Goal: Information Seeking & Learning: Learn about a topic

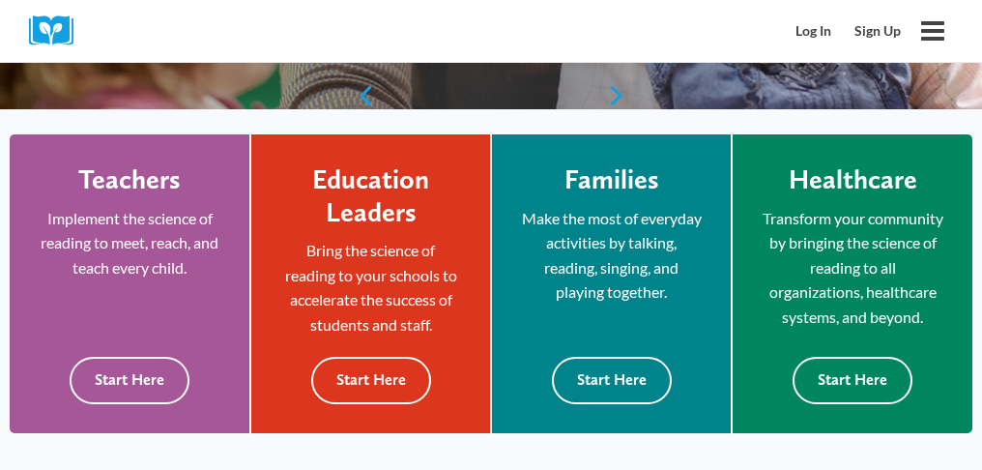
scroll to position [595, 0]
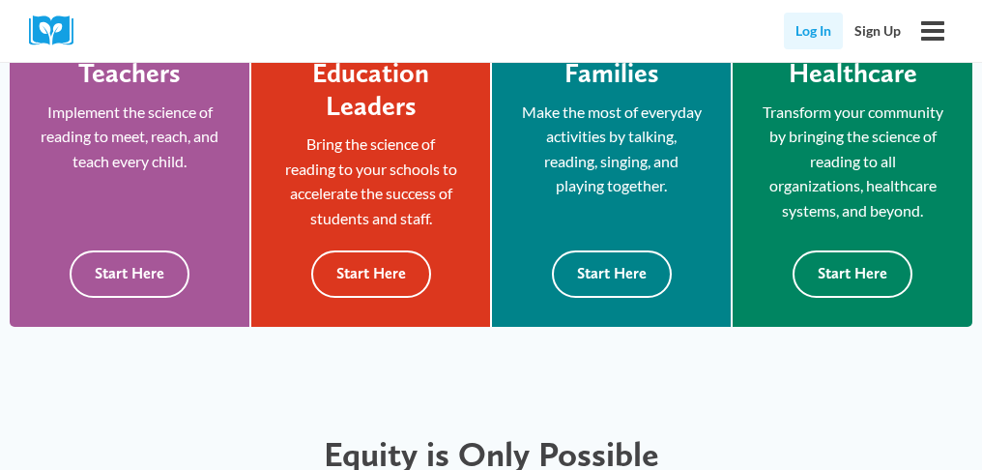
click at [814, 26] on link "Log In" at bounding box center [813, 31] width 59 height 37
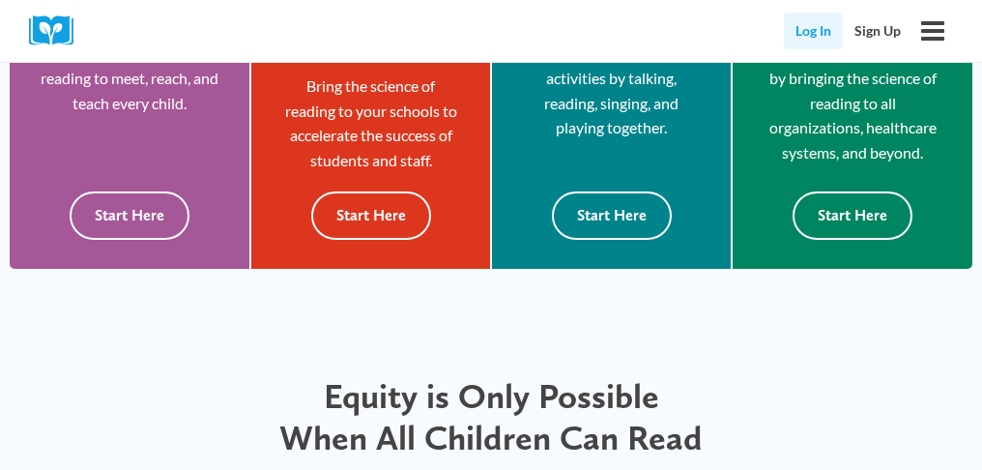
scroll to position [671, 0]
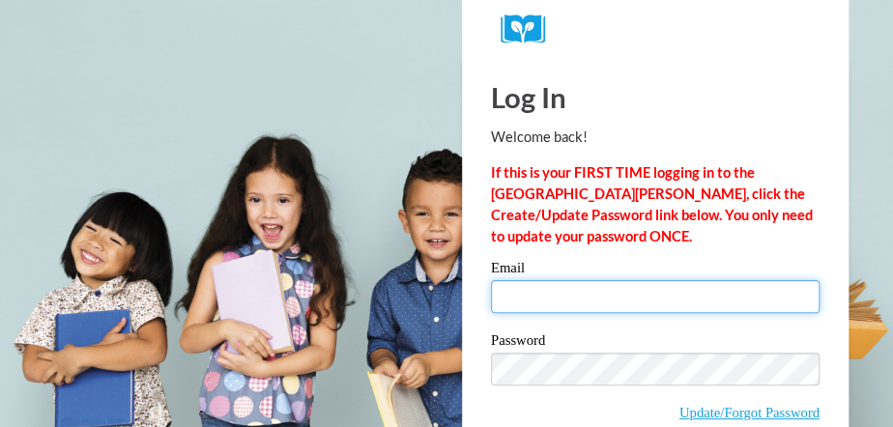
type input "tracycasteel98@gmail.com"
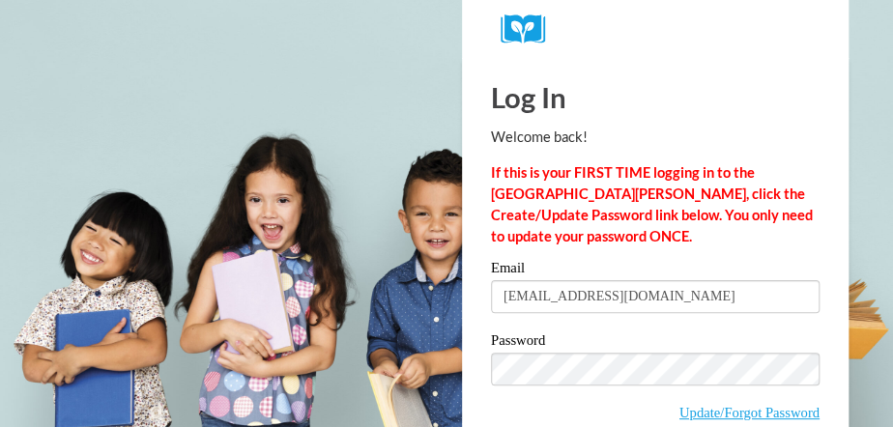
click at [650, 402] on span "Update/Forgot Password" at bounding box center [655, 393] width 329 height 80
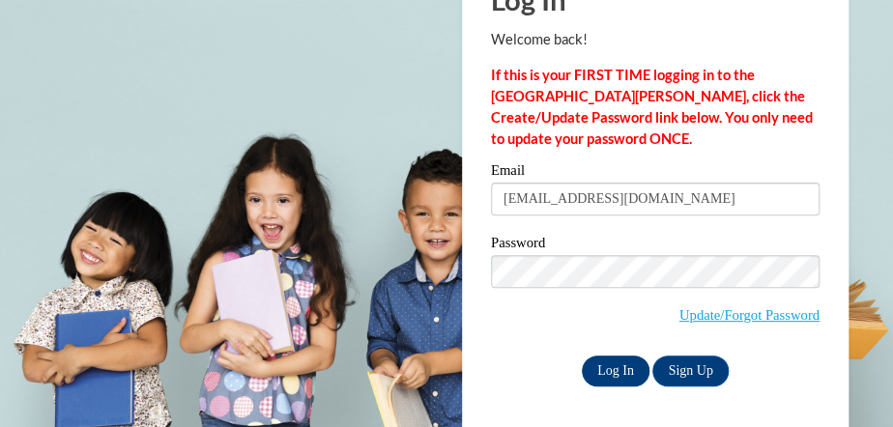
drag, startPoint x: 895, startPoint y: 404, endPoint x: 610, endPoint y: 368, distance: 287.4
click at [559, 389] on div "Log In Welcome back! If this is your FIRST TIME logging in to the NEW Cox Campu…" at bounding box center [656, 195] width 416 height 470
click at [610, 368] on input "Log In" at bounding box center [616, 371] width 68 height 31
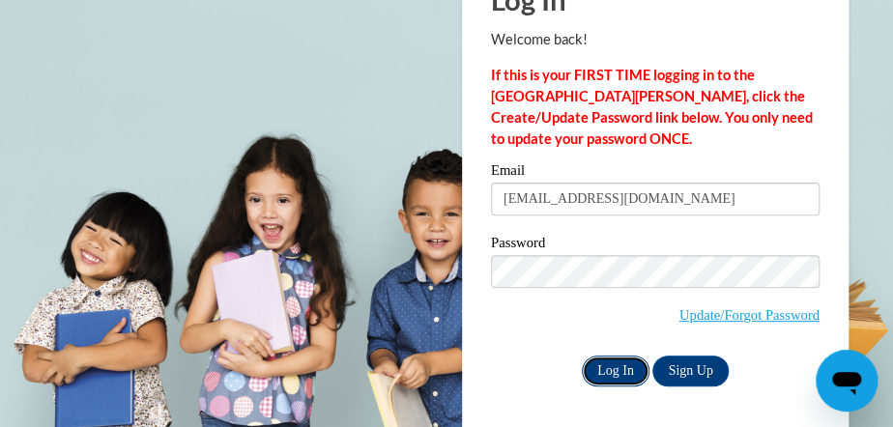
scroll to position [0, 0]
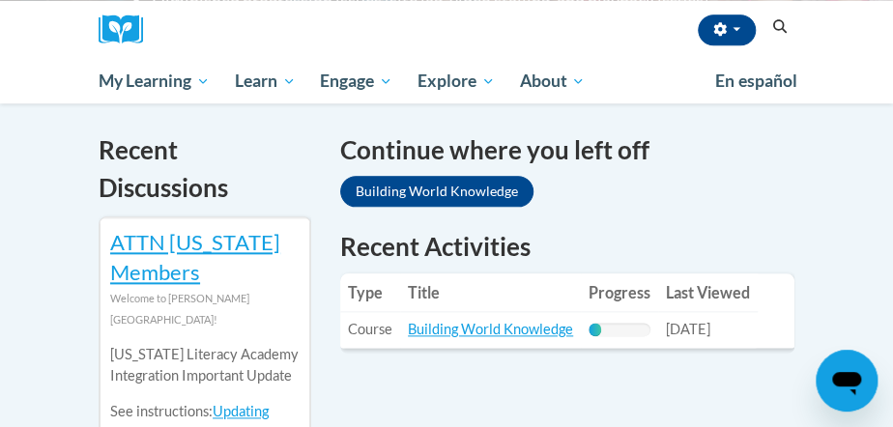
scroll to position [621, 0]
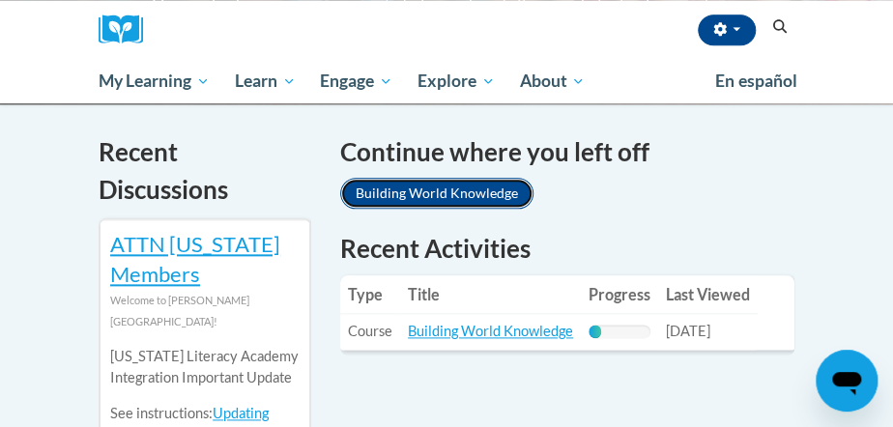
click at [450, 198] on link "Building World Knowledge" at bounding box center [436, 193] width 193 height 31
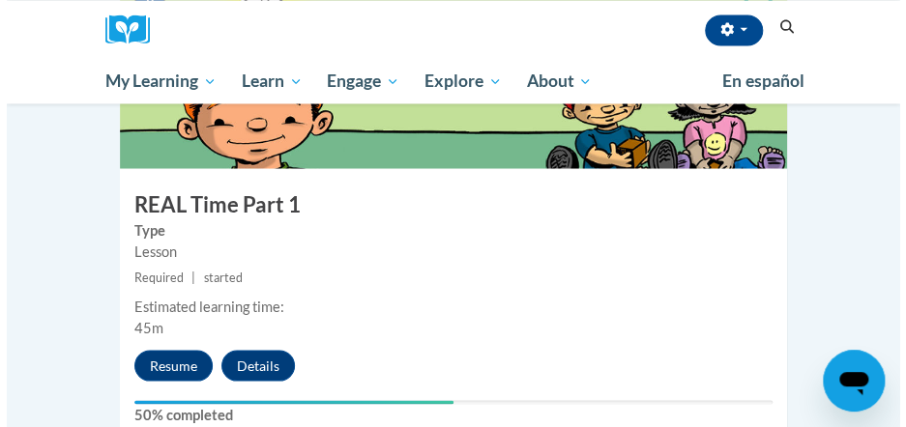
scroll to position [1089, 0]
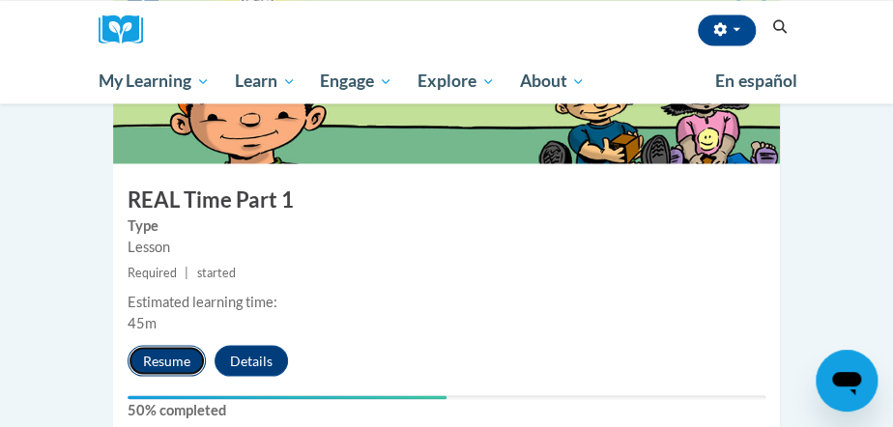
click at [153, 345] on button "Resume" at bounding box center [167, 360] width 78 height 31
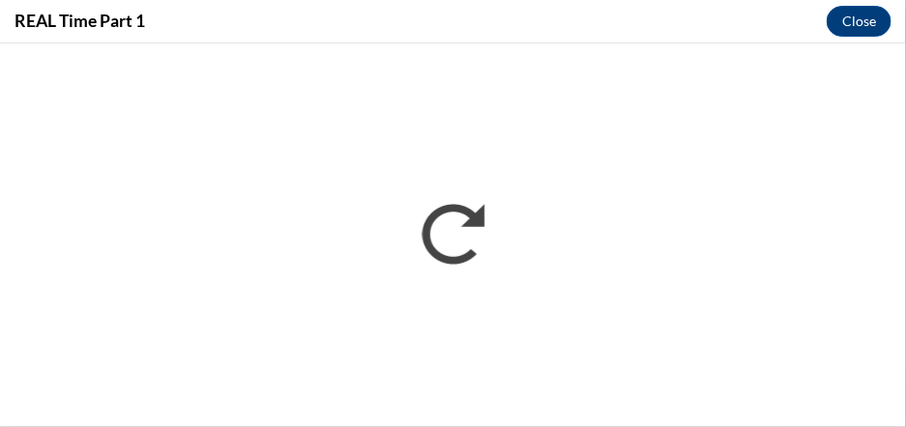
scroll to position [0, 0]
click at [843, 37] on div "REAL Time Part 1 Close" at bounding box center [453, 21] width 906 height 43
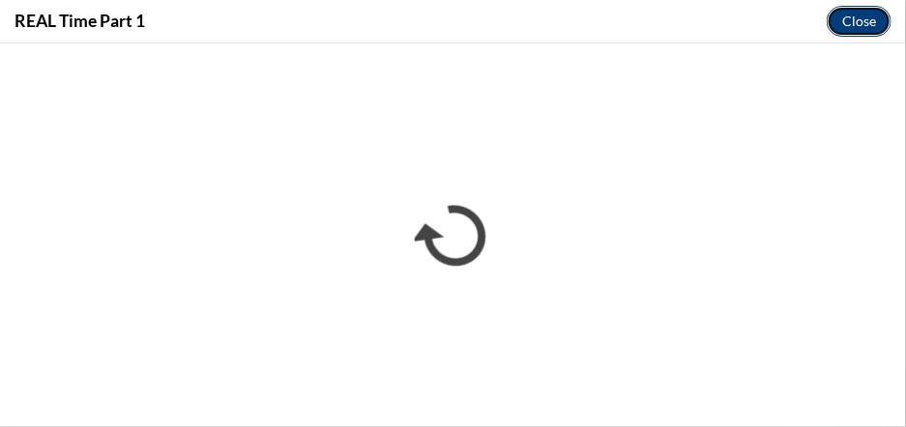
click at [846, 29] on button "Close" at bounding box center [858, 21] width 65 height 31
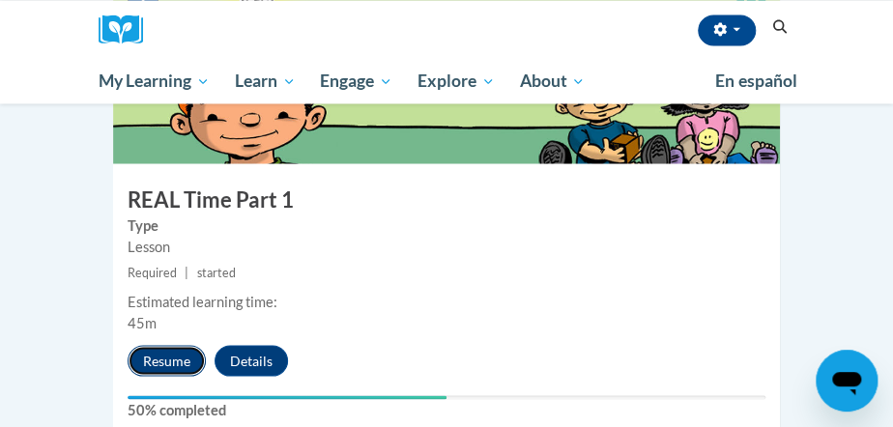
click at [162, 345] on button "Resume" at bounding box center [167, 360] width 78 height 31
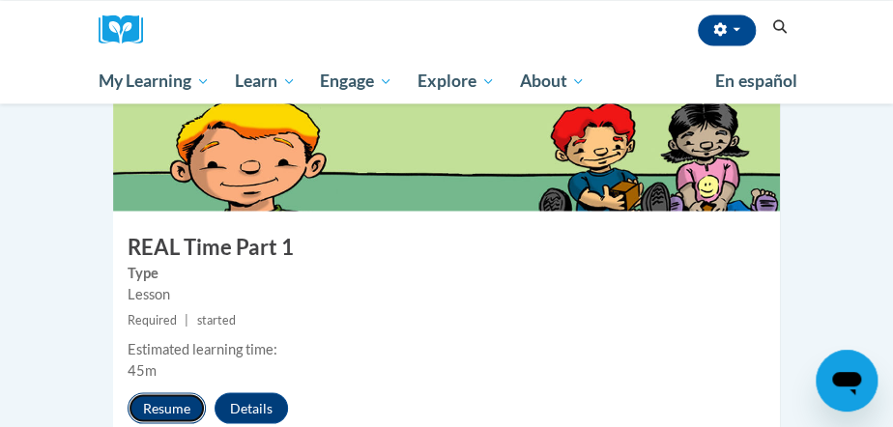
click at [163, 392] on button "Resume" at bounding box center [167, 407] width 78 height 31
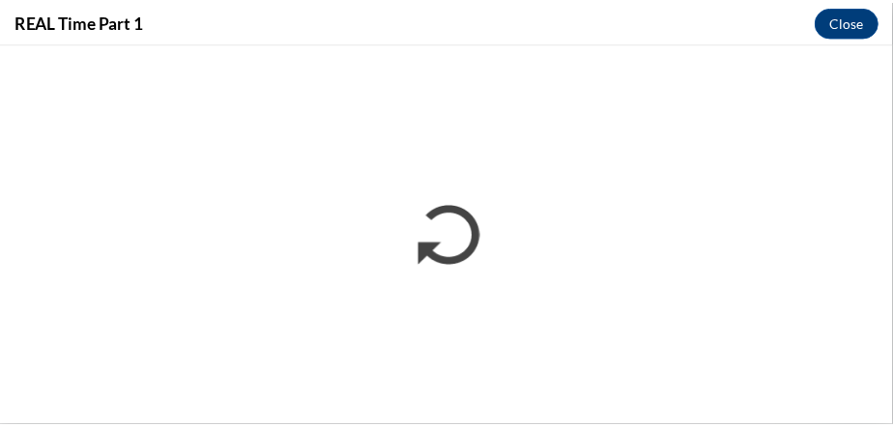
scroll to position [139, 0]
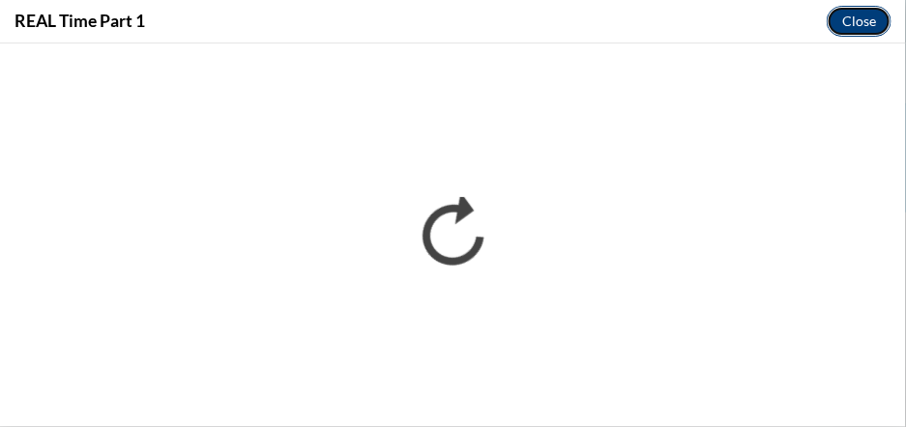
click at [864, 24] on button "Close" at bounding box center [858, 21] width 65 height 31
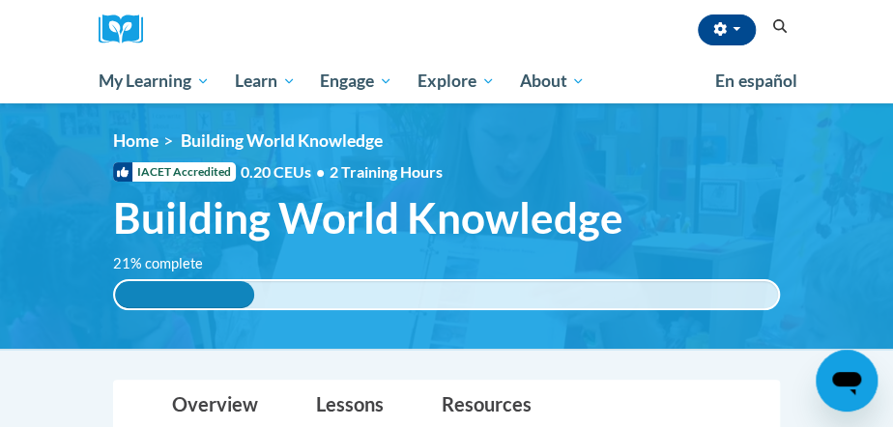
scroll to position [0, 0]
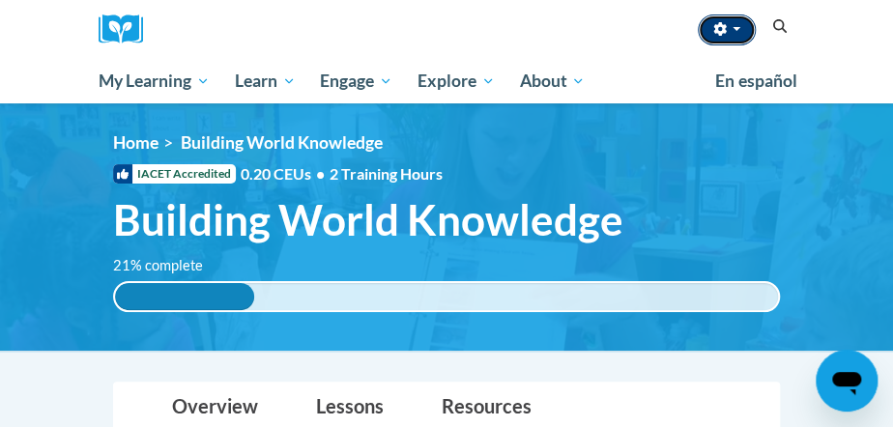
click at [736, 30] on span "button" at bounding box center [737, 29] width 8 height 4
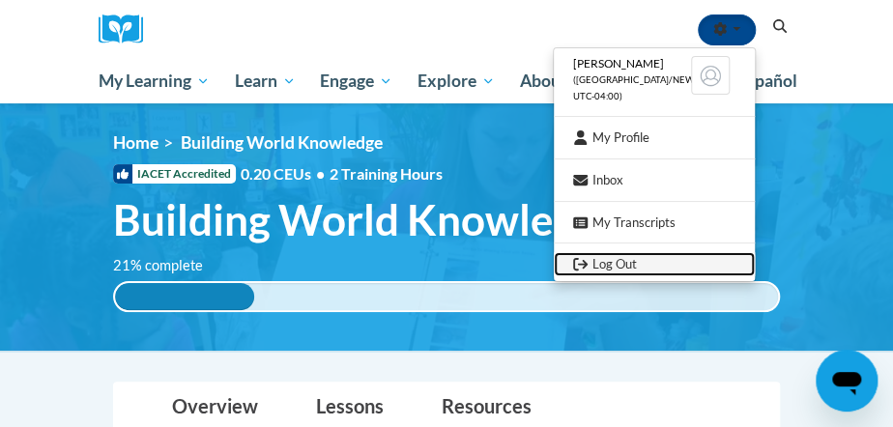
click at [592, 262] on link "Log Out" at bounding box center [654, 264] width 201 height 24
